Goal: Information Seeking & Learning: Find contact information

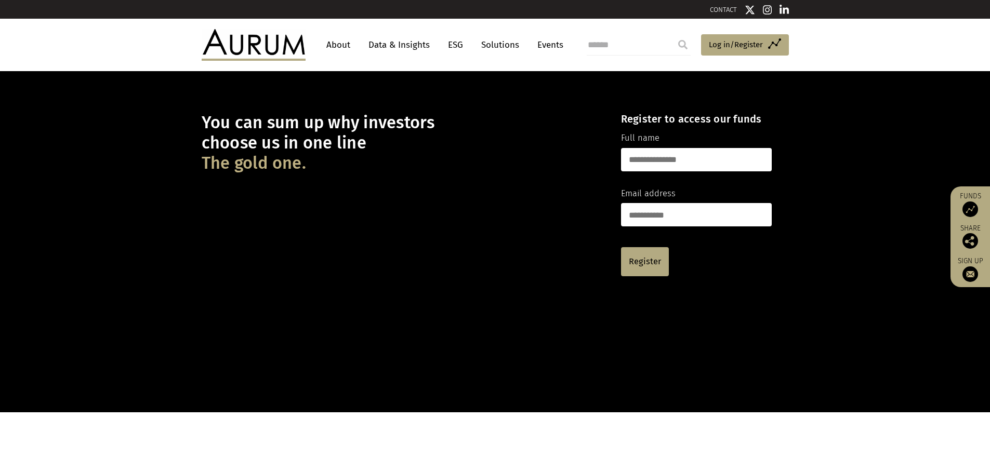
click at [722, 9] on link "CONTACT" at bounding box center [723, 10] width 27 height 8
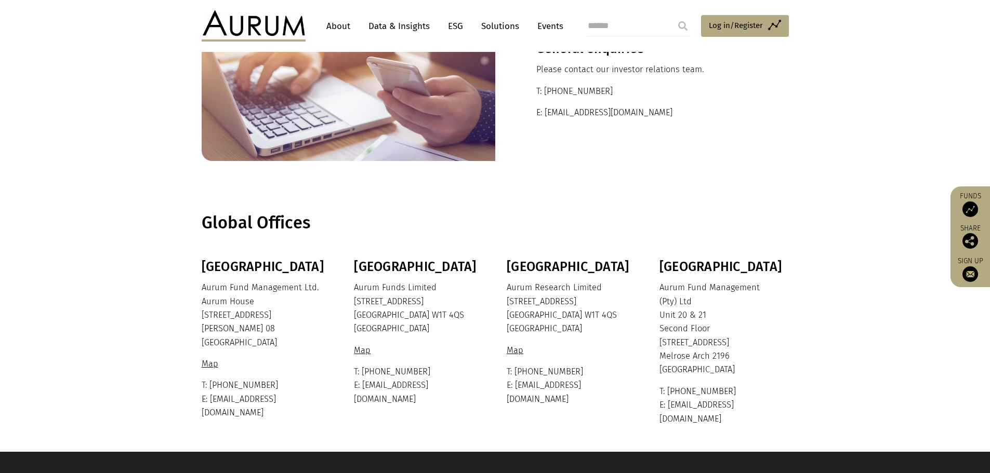
scroll to position [104, 0]
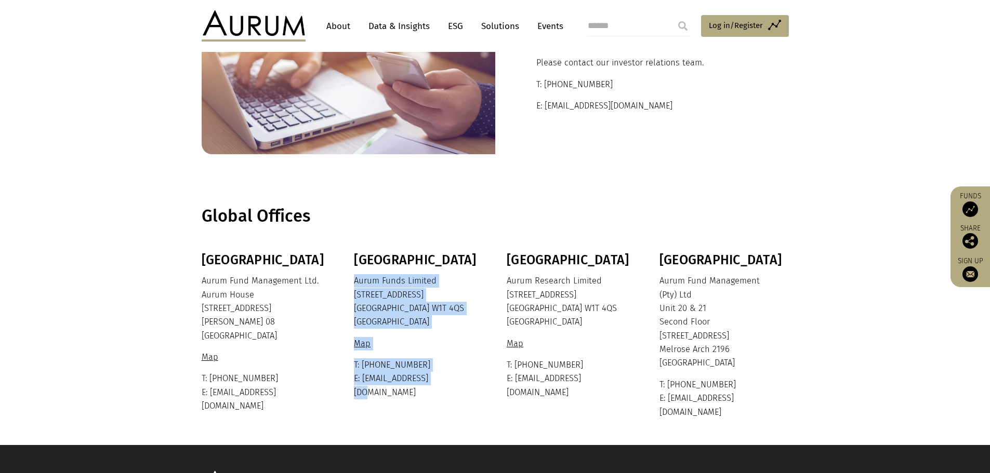
drag, startPoint x: 355, startPoint y: 282, endPoint x: 442, endPoint y: 381, distance: 132.2
click at [442, 381] on div "London Aurum Funds Limited 80 Charlotte Street London W1T 4QS United Kingdom Ma…" at bounding box center [417, 327] width 127 height 148
copy div "Aurum Funds Limited 80 Charlotte Street London W1T 4QS United Kingdom Map T: +4…"
click at [507, 279] on p "Aurum Research Limited 80 Charlotte Street London W1T 4QS United Kingdom" at bounding box center [570, 301] width 127 height 55
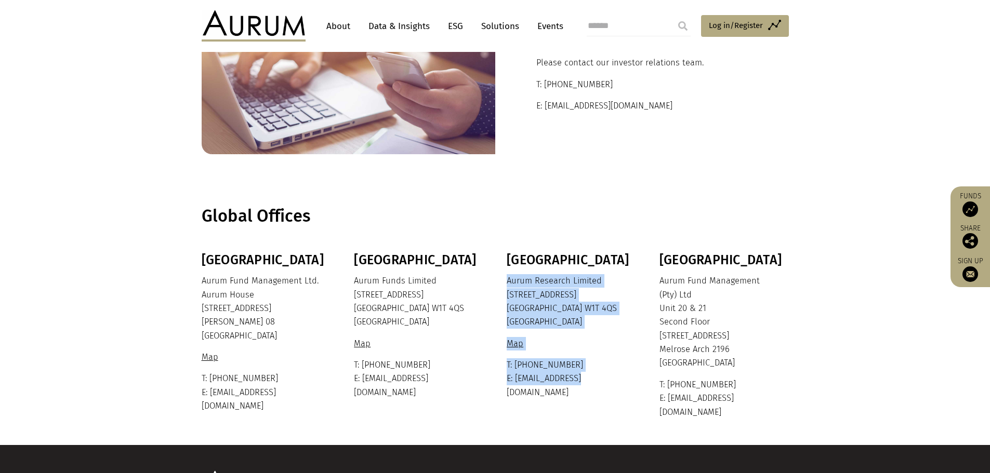
drag, startPoint x: 506, startPoint y: 277, endPoint x: 585, endPoint y: 375, distance: 125.3
click at [585, 375] on div "London Aurum Research Limited 80 Charlotte Street London W1T 4QS United Kingdom…" at bounding box center [570, 327] width 127 height 148
copy div "Aurum Research Limited 80 Charlotte Street London W1T 4QS United Kingdom Map T:…"
click at [447, 27] on link "ESG" at bounding box center [455, 26] width 25 height 19
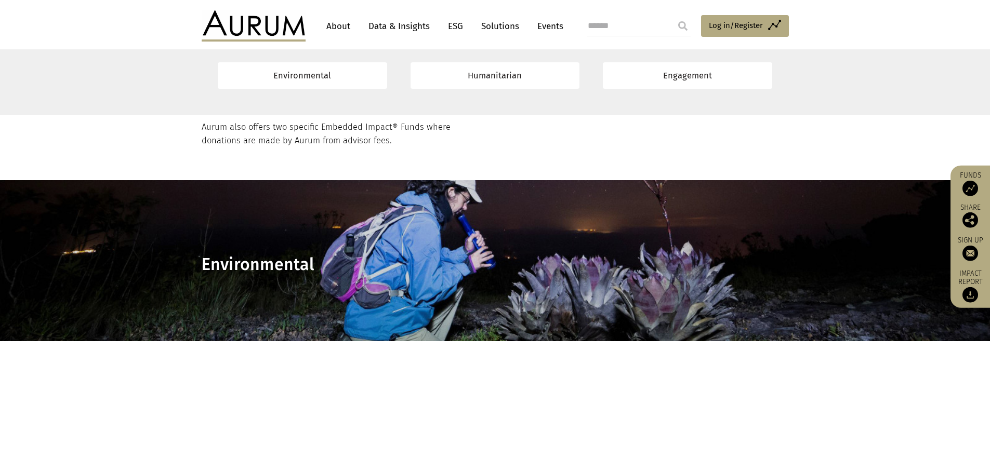
scroll to position [624, 0]
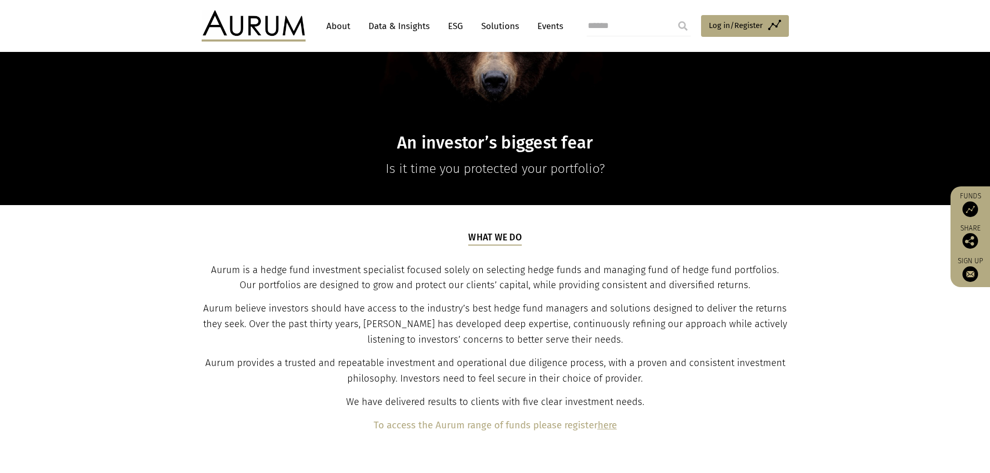
scroll to position [260, 0]
